Goal: Information Seeking & Learning: Learn about a topic

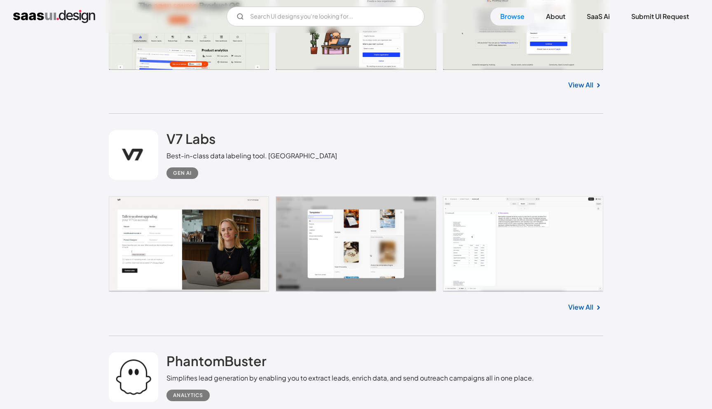
scroll to position [3212, 0]
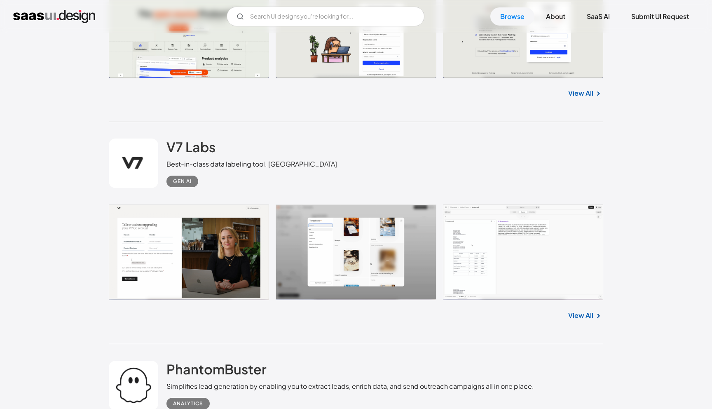
click at [228, 199] on div "V7 Labs Best-in-class data labeling tool. GenAI Gen AI" at bounding box center [356, 163] width 495 height 82
click at [200, 152] on h2 "V7 Labs" at bounding box center [191, 146] width 49 height 16
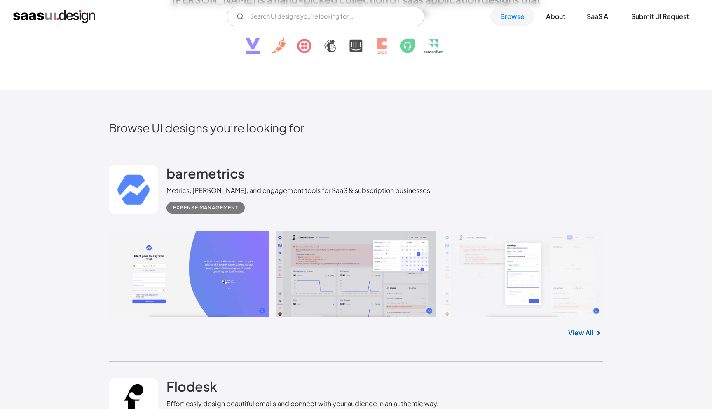
scroll to position [174, 0]
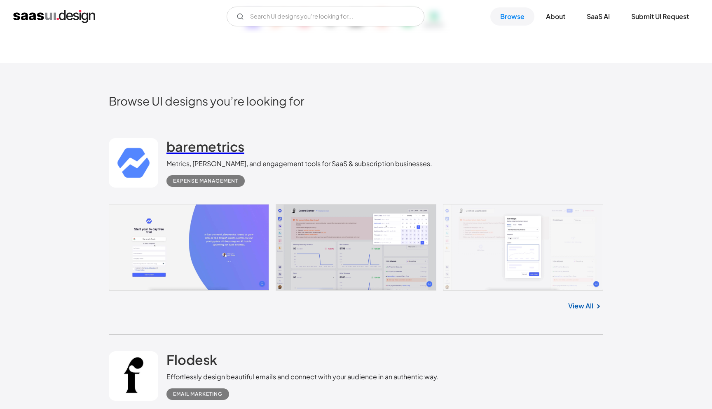
click at [228, 148] on h2 "baremetrics" at bounding box center [206, 146] width 78 height 16
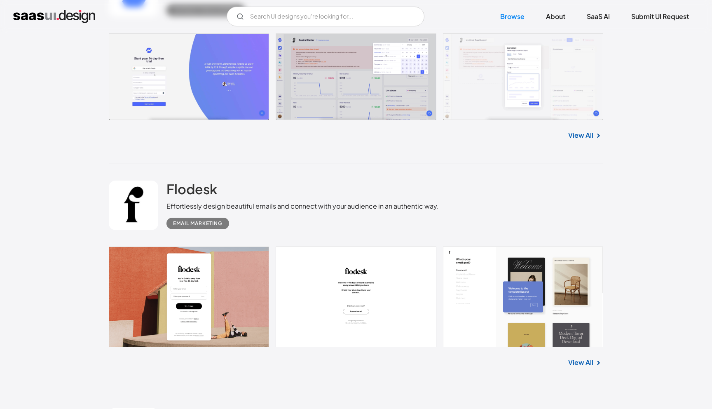
scroll to position [354, 0]
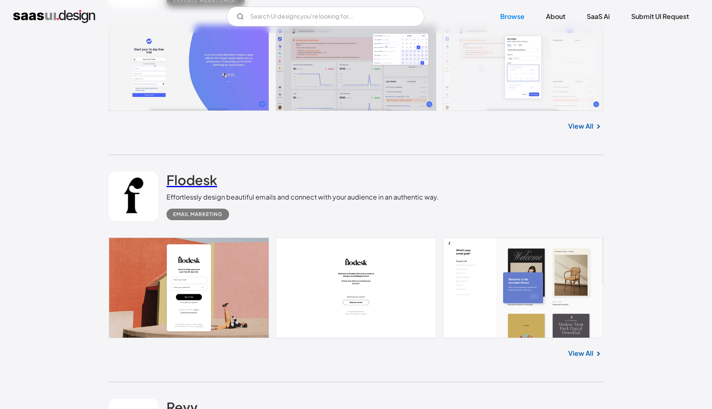
click at [197, 181] on h2 "Flodesk" at bounding box center [192, 179] width 51 height 16
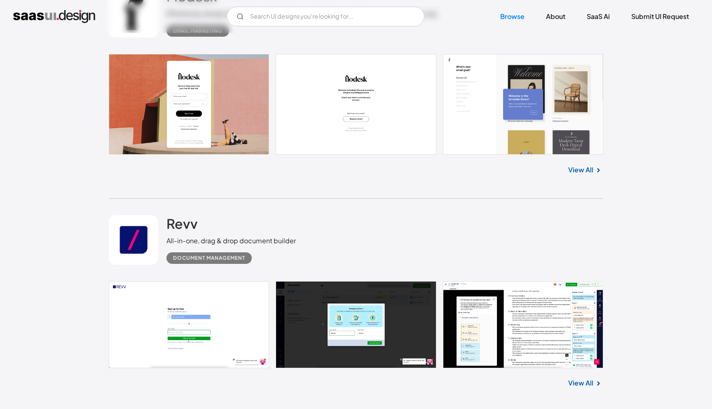
scroll to position [536, 0]
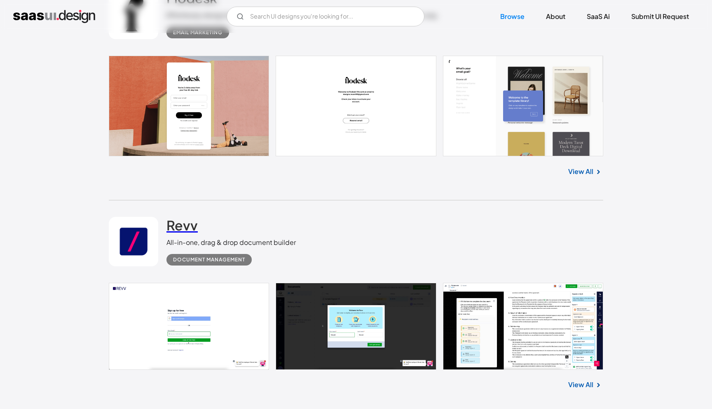
click at [181, 221] on h2 "Revv" at bounding box center [182, 225] width 31 height 16
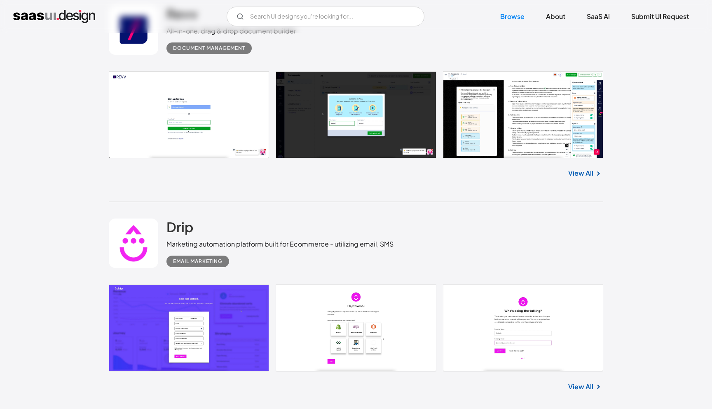
scroll to position [752, 0]
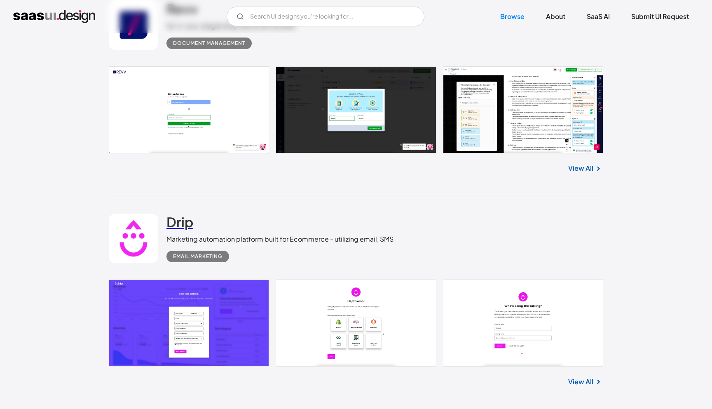
click at [173, 223] on h2 "Drip" at bounding box center [180, 221] width 27 height 16
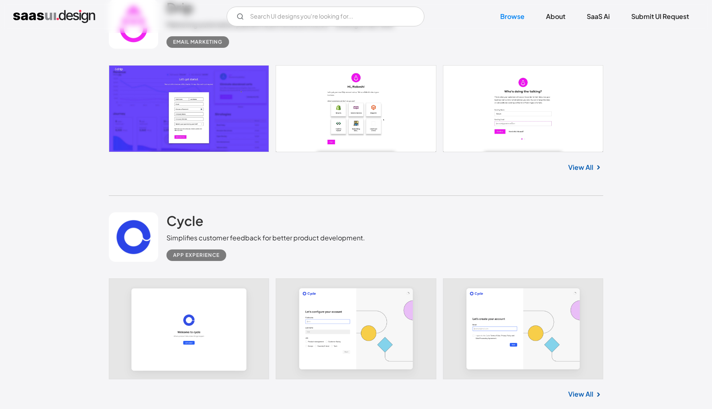
scroll to position [966, 0]
click at [197, 223] on h2 "Cycle" at bounding box center [185, 221] width 37 height 16
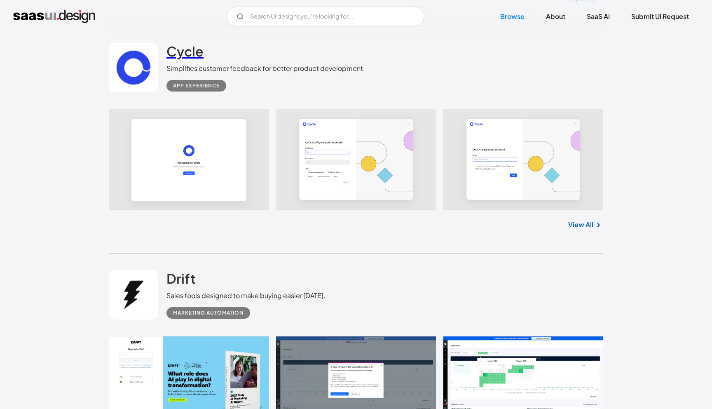
scroll to position [1141, 0]
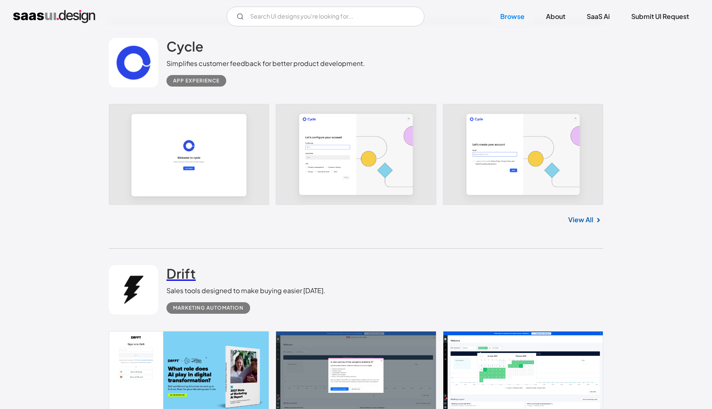
click at [182, 270] on h2 "Drift" at bounding box center [181, 273] width 29 height 16
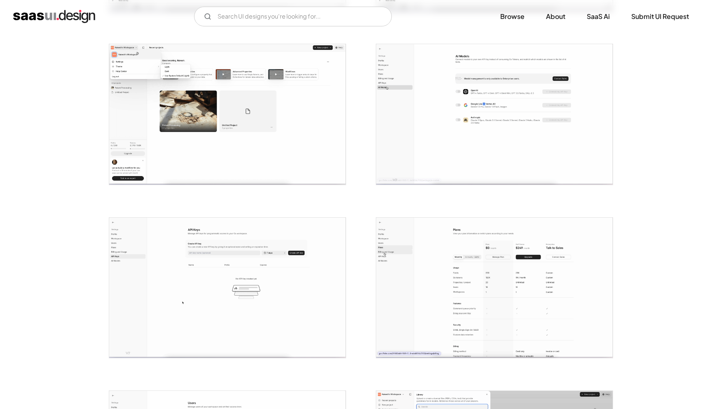
scroll to position [675, 0]
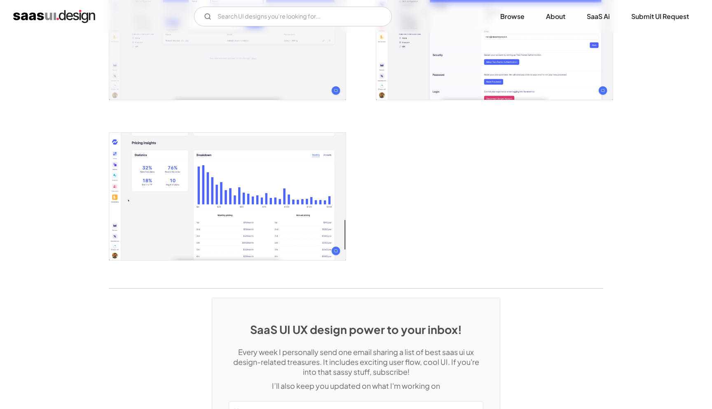
scroll to position [1641, 0]
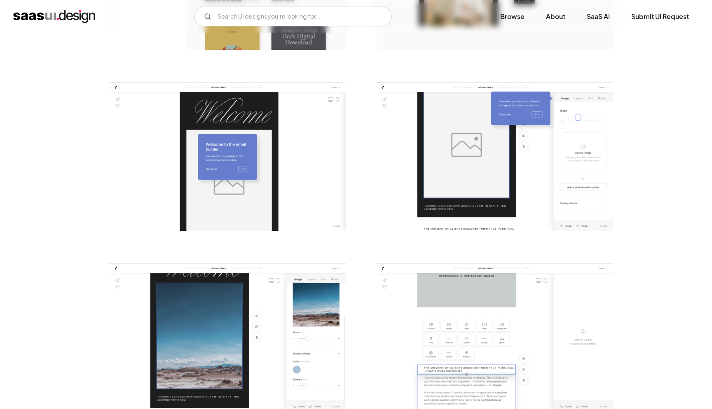
scroll to position [483, 0]
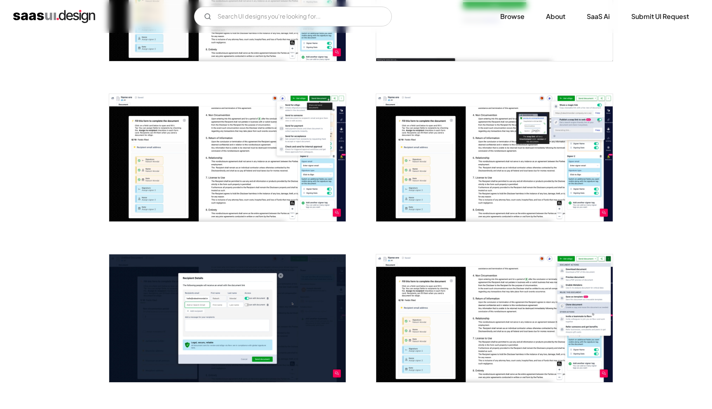
scroll to position [439, 0]
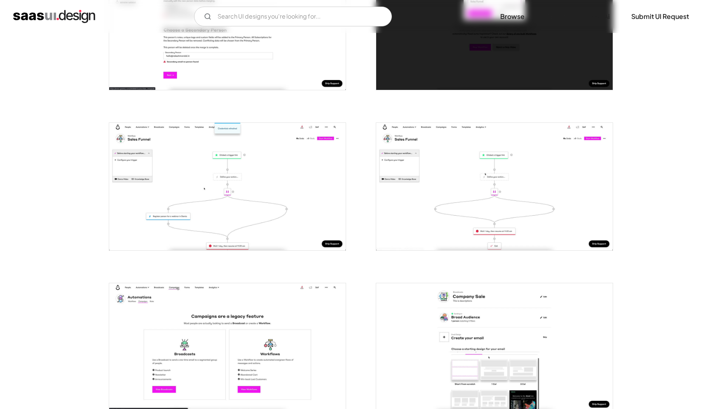
scroll to position [1353, 0]
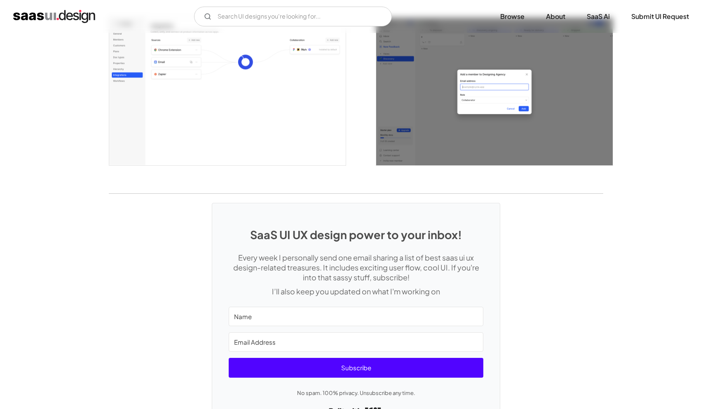
scroll to position [2218, 0]
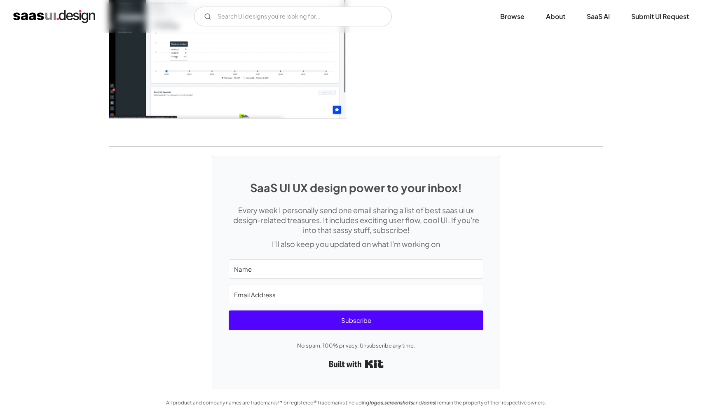
scroll to position [2134, 0]
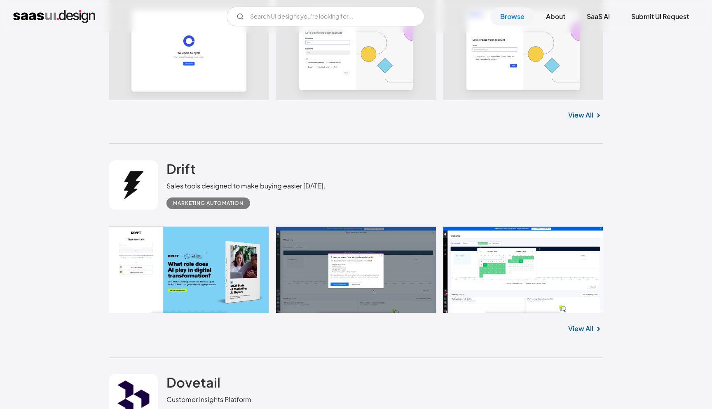
scroll to position [1246, 0]
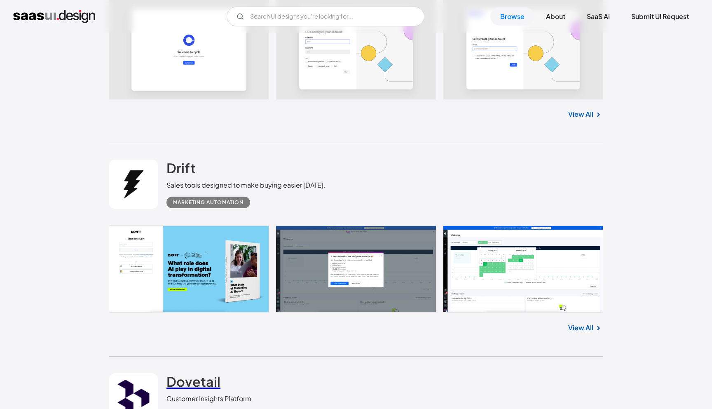
click at [192, 373] on h2 "Dovetail" at bounding box center [194, 381] width 54 height 16
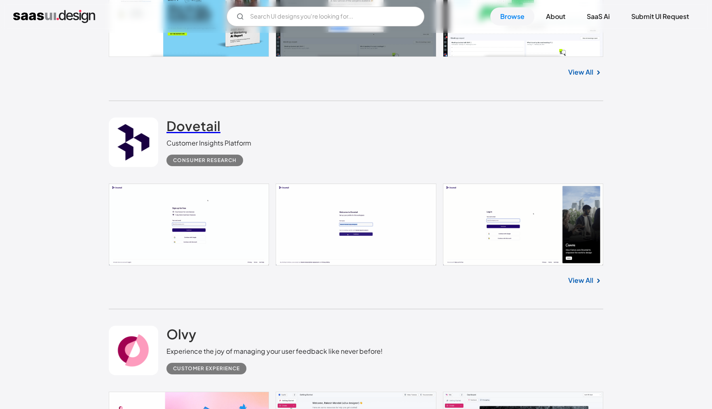
scroll to position [1504, 0]
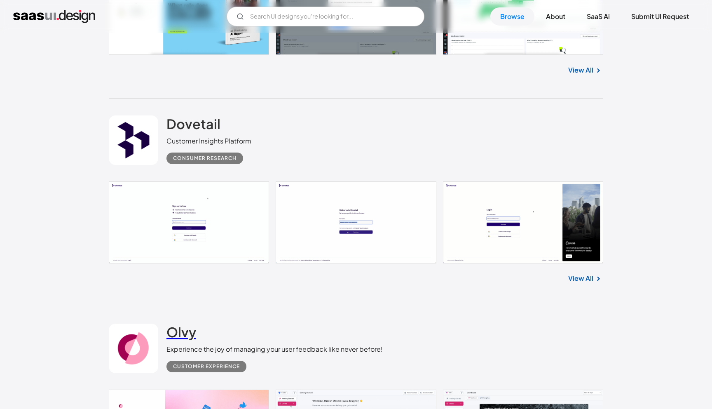
click at [192, 324] on h2 "Olvy" at bounding box center [182, 332] width 30 height 16
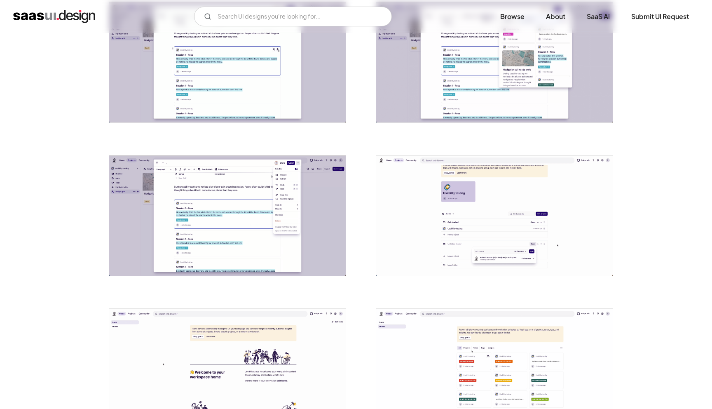
scroll to position [1571, 0]
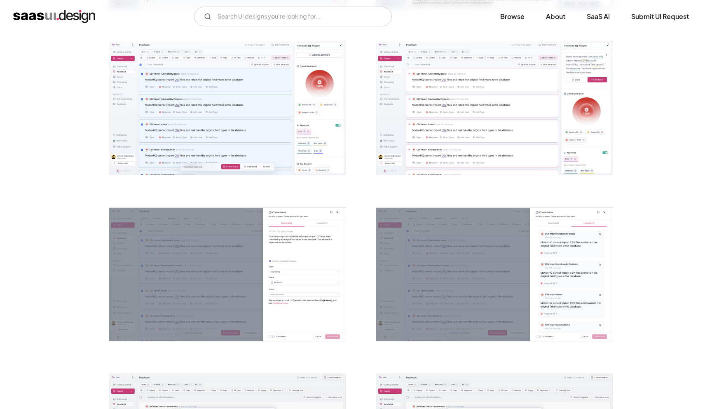
scroll to position [798, 0]
